Goal: Task Accomplishment & Management: Manage account settings

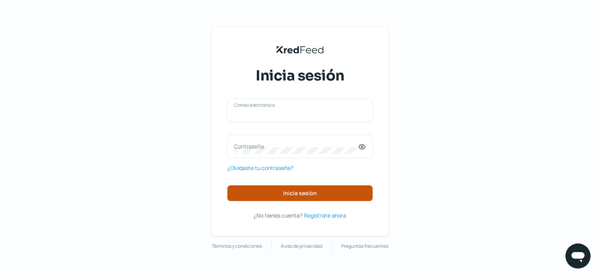
type input "[EMAIL_ADDRESS][DOMAIN_NAME]"
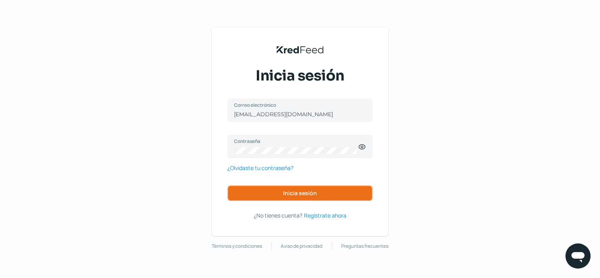
click at [310, 195] on span "Inicia sesión" at bounding box center [300, 194] width 34 height 6
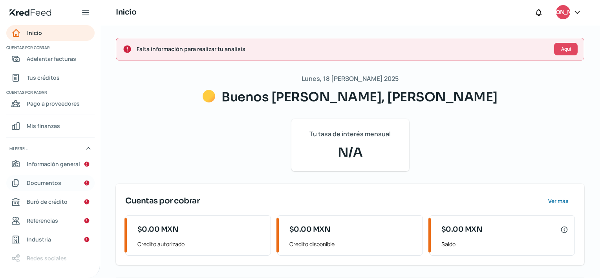
scroll to position [35, 0]
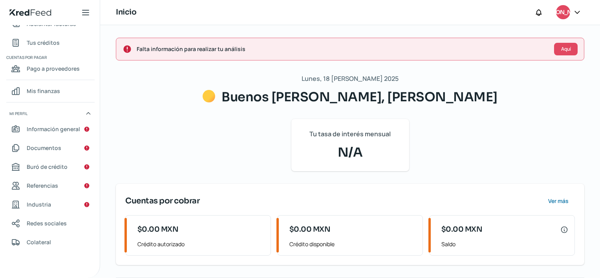
click at [576, 11] on icon at bounding box center [578, 12] width 8 height 8
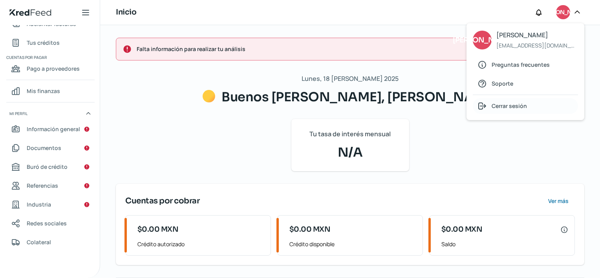
click at [530, 103] on div "Cerrar sesión" at bounding box center [525, 106] width 105 height 16
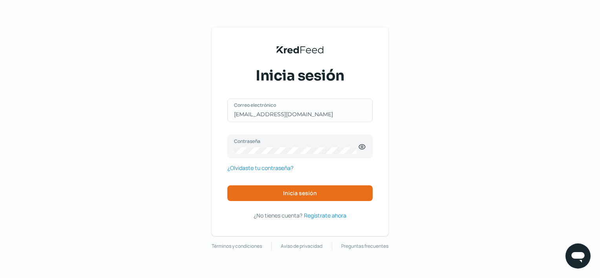
click at [329, 109] on div "[EMAIL_ADDRESS][DOMAIN_NAME] Correo electrónico" at bounding box center [299, 111] width 145 height 24
type input "j"
type input "[PERSON_NAME][EMAIL_ADDRESS][DOMAIN_NAME]"
click at [308, 147] on div "Contraseña" at bounding box center [299, 147] width 145 height 24
